Goal: Transaction & Acquisition: Purchase product/service

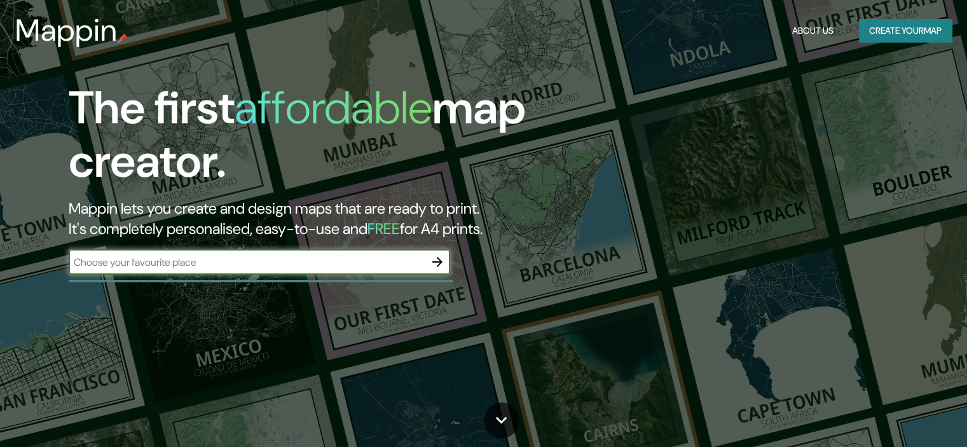
click at [336, 268] on input "text" at bounding box center [247, 262] width 356 height 15
type input "[PERSON_NAME] hileret"
click at [439, 257] on icon "button" at bounding box center [437, 261] width 15 height 15
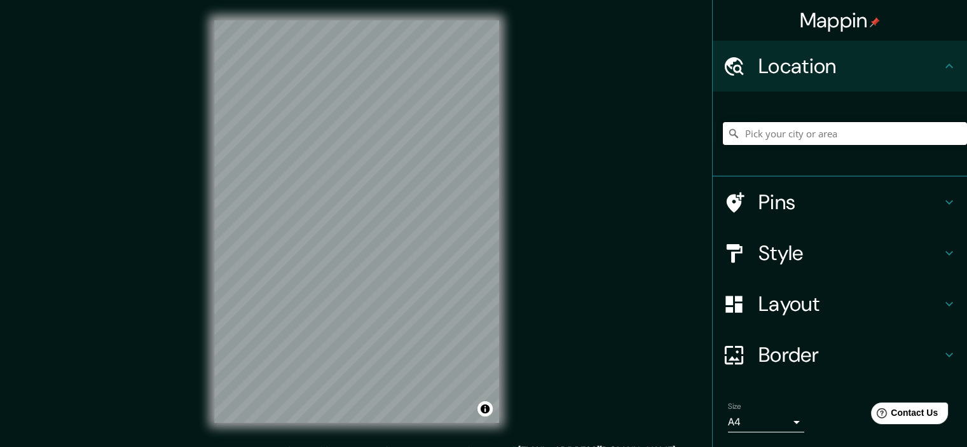
click at [745, 129] on input "Pick your city or area" at bounding box center [845, 133] width 244 height 23
click at [774, 68] on h4 "Location" at bounding box center [850, 65] width 183 height 25
click at [753, 135] on input "Pick your city or area" at bounding box center [845, 133] width 244 height 23
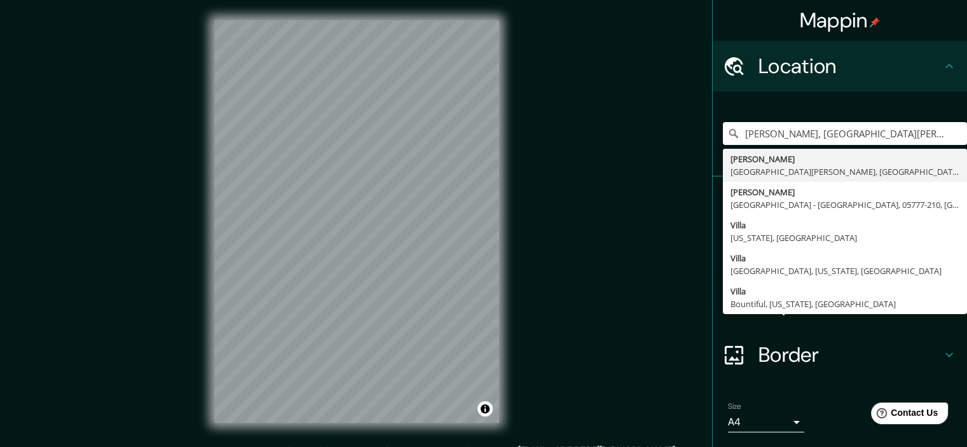
type input "[PERSON_NAME], [GEOGRAPHIC_DATA][PERSON_NAME], [GEOGRAPHIC_DATA]"
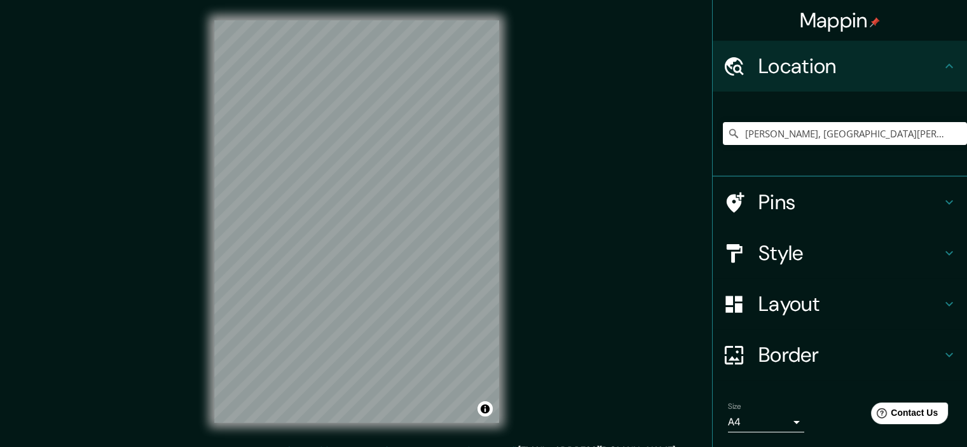
click at [659, 216] on div "Mappin Location [GEOGRAPHIC_DATA] Hileret, [GEOGRAPHIC_DATA][PERSON_NAME] Clodo…" at bounding box center [483, 232] width 967 height 464
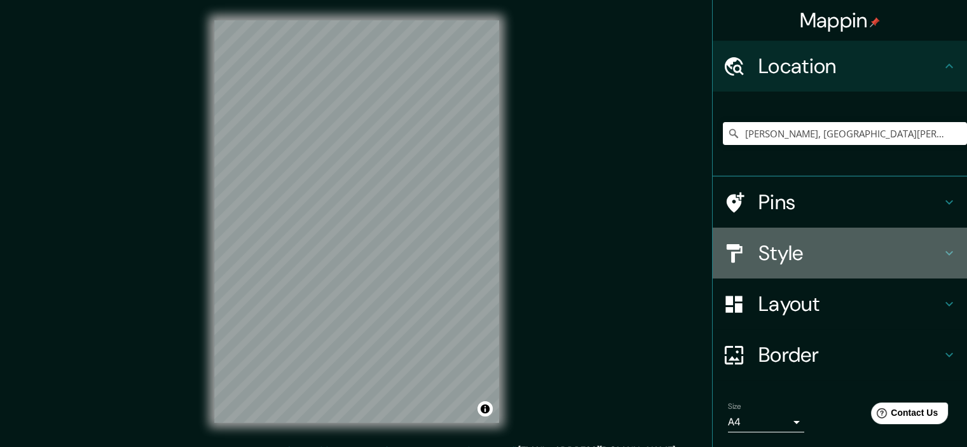
click at [806, 246] on h4 "Style" at bounding box center [850, 252] width 183 height 25
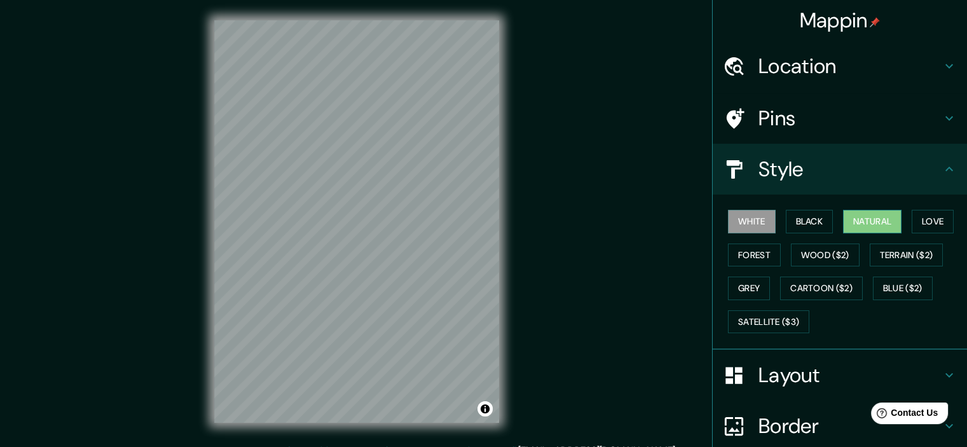
click at [857, 220] on button "Natural" at bounding box center [872, 222] width 59 height 24
click at [742, 256] on button "Forest" at bounding box center [754, 256] width 53 height 24
